Goal: Task Accomplishment & Management: Manage account settings

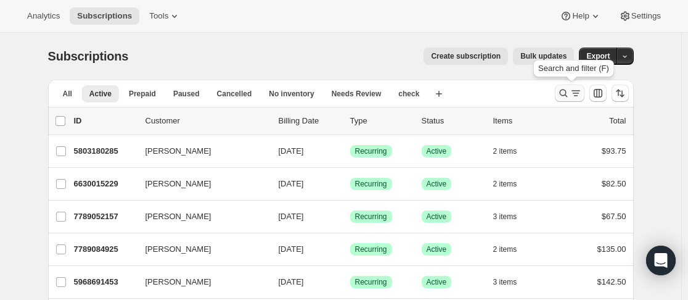
click at [565, 96] on icon "Search and filter results" at bounding box center [563, 93] width 12 height 12
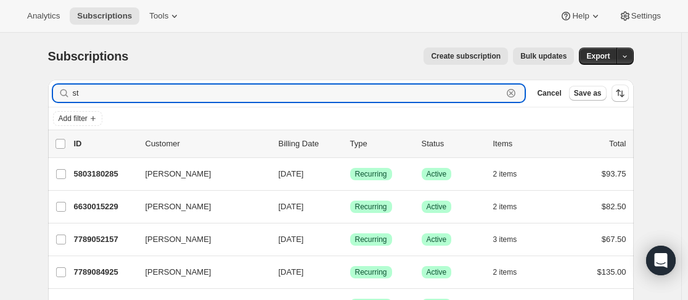
type input "s"
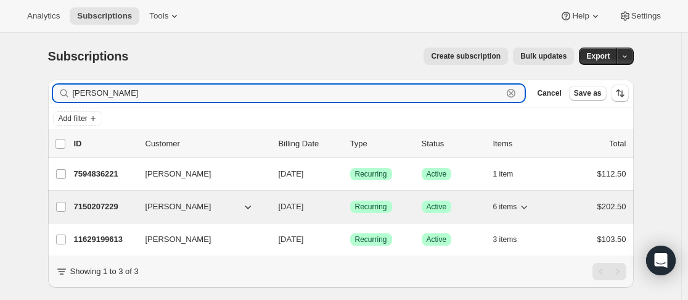
type input "[PERSON_NAME]"
click at [136, 205] on p "7150207229" at bounding box center [105, 206] width 62 height 12
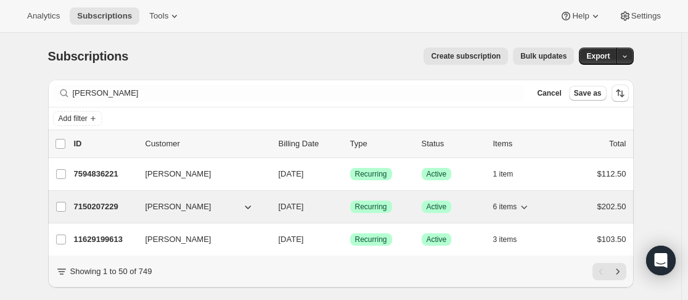
click at [136, 205] on p "7150207229" at bounding box center [105, 206] width 62 height 12
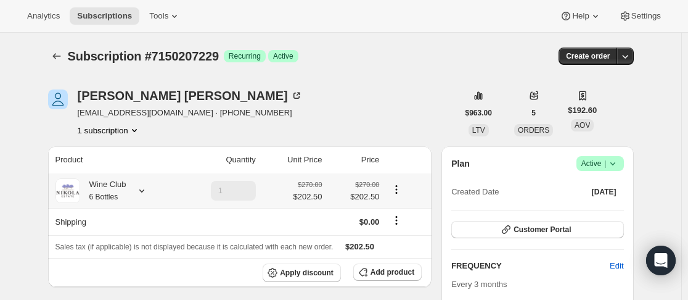
click at [146, 192] on icon at bounding box center [142, 190] width 12 height 12
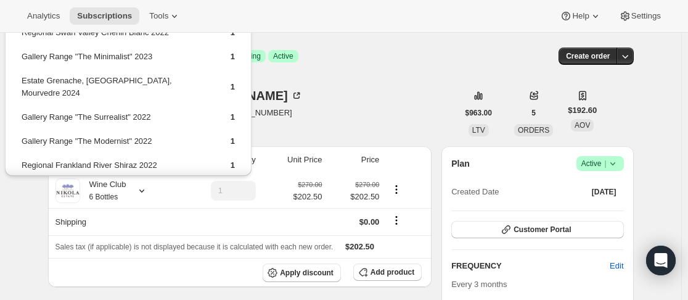
click at [340, 99] on div "[PERSON_NAME] [EMAIL_ADDRESS][DOMAIN_NAME] · [PHONE_NUMBER] 1 subscription" at bounding box center [253, 112] width 410 height 47
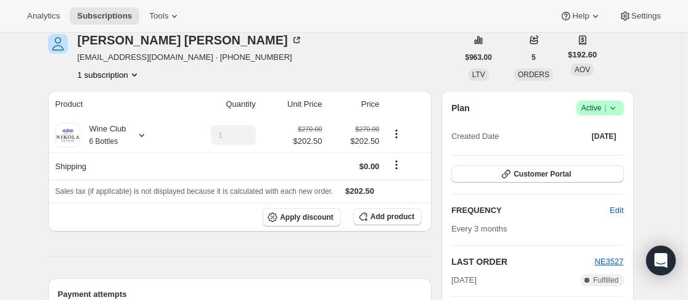
scroll to position [247, 0]
